Goal: Task Accomplishment & Management: Use online tool/utility

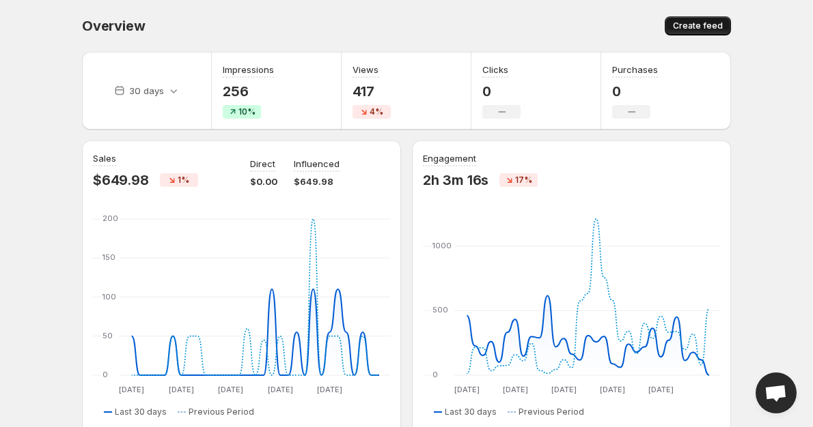
click at [705, 23] on span "Create feed" at bounding box center [698, 25] width 50 height 11
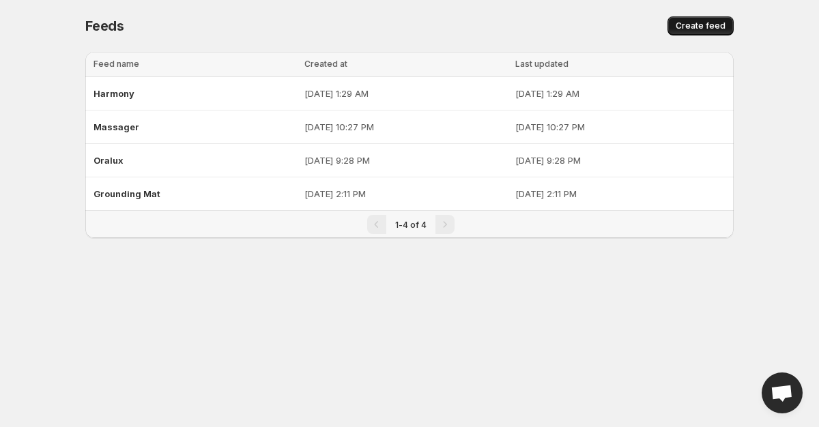
click at [679, 24] on span "Create feed" at bounding box center [701, 25] width 50 height 11
click at [150, 99] on div "Harmony" at bounding box center [195, 93] width 203 height 25
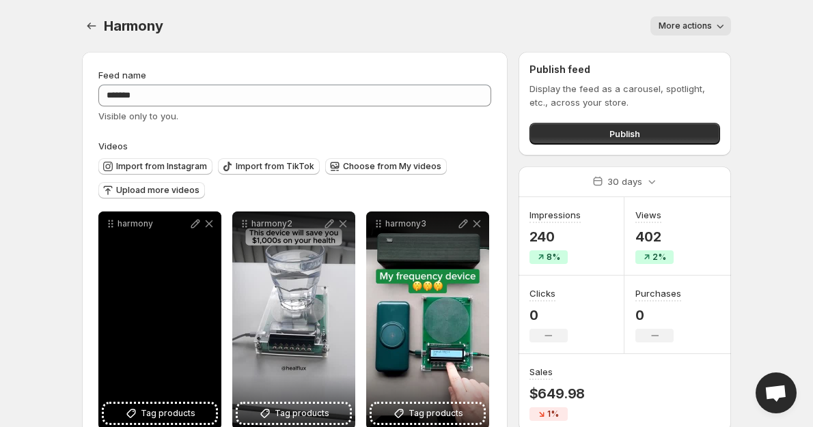
scroll to position [36, 0]
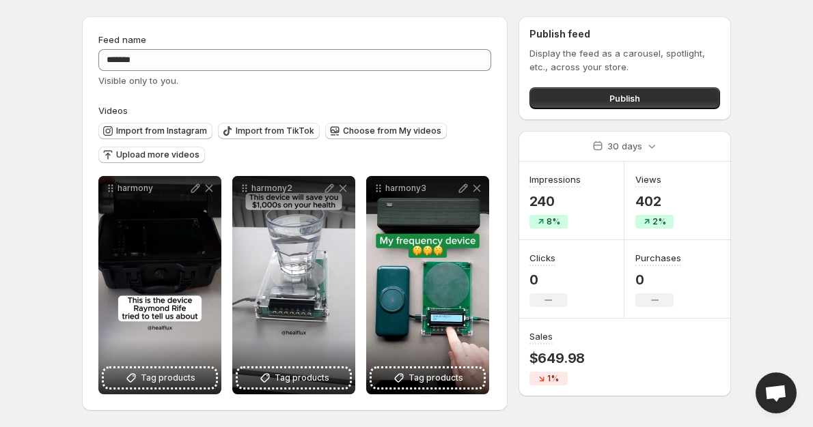
click at [41, 124] on body "Home Feeds Videos Subscription Settings Harmony. This page is ready Harmony Mor…" at bounding box center [406, 177] width 813 height 427
